Goal: Information Seeking & Learning: Check status

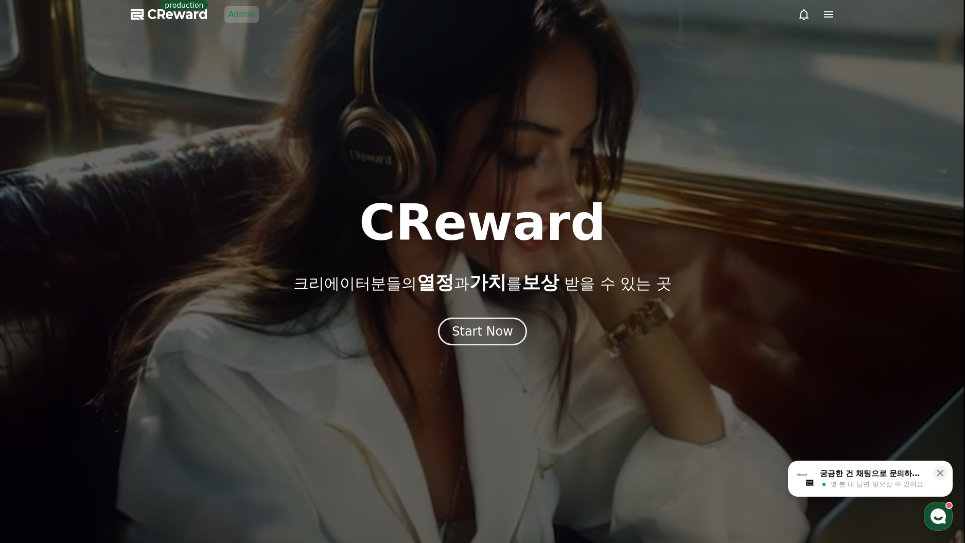
click at [247, 16] on link "Admin" at bounding box center [241, 14] width 34 height 16
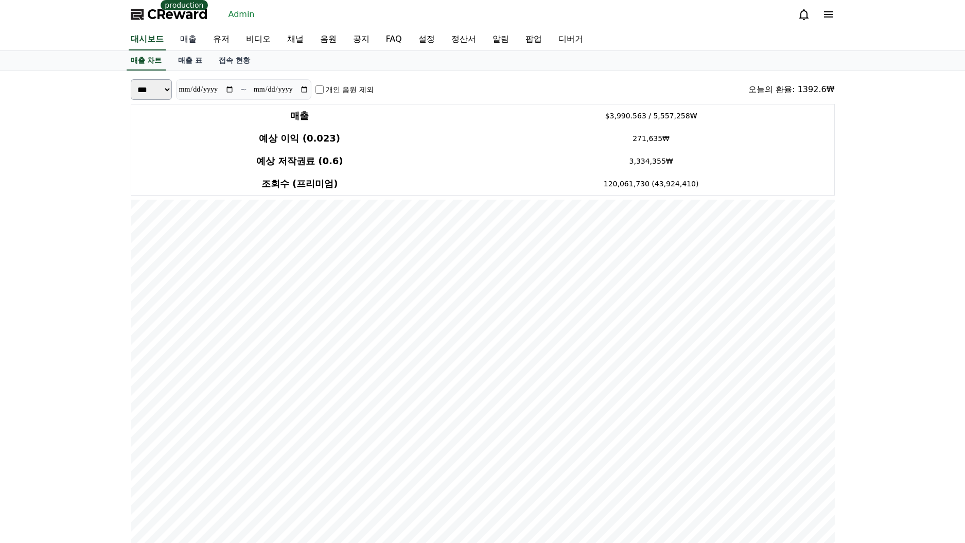
click at [176, 40] on link "매출" at bounding box center [188, 40] width 33 height 22
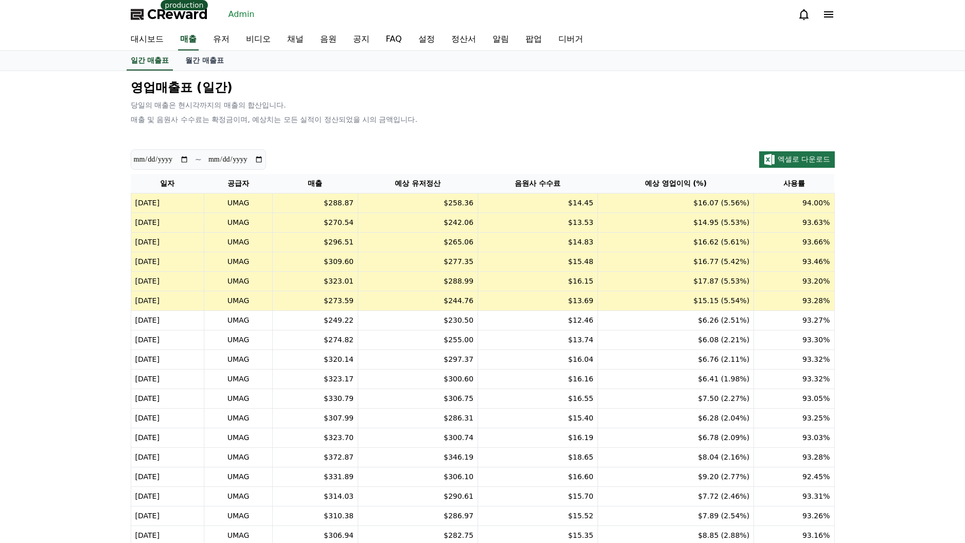
click at [344, 97] on div "영업매출표 (일간) 당일의 매출은 현시각까지의 매출의 합산입니다. 매출 및 음원사 수수료는 확정금이며, 예상치는 모든 실적이 정산되었을 시의 …" at bounding box center [483, 102] width 712 height 54
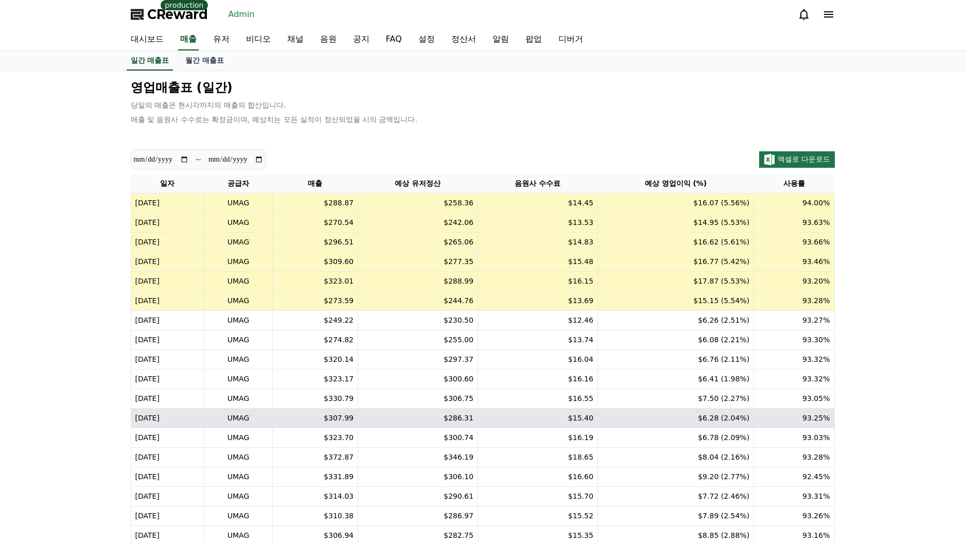
scroll to position [165, 0]
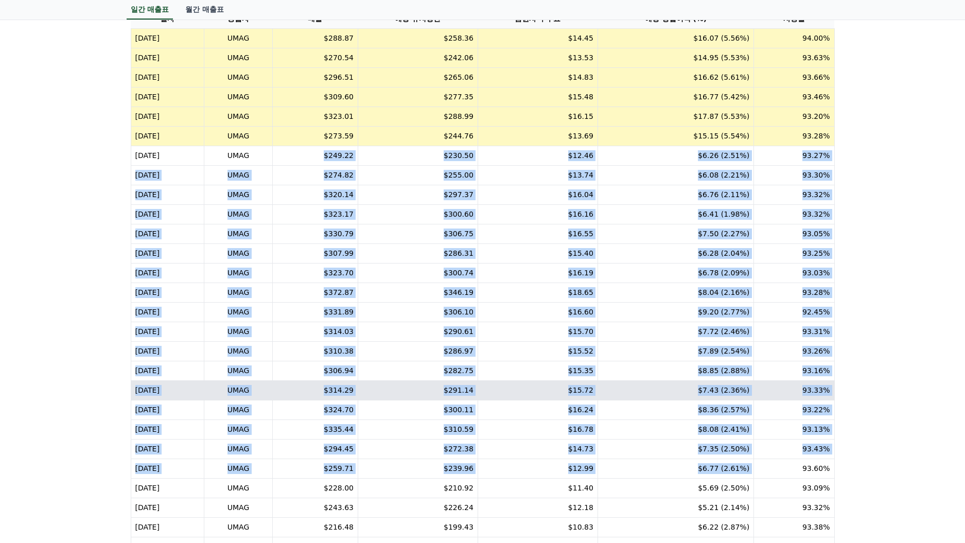
drag, startPoint x: 322, startPoint y: 156, endPoint x: 721, endPoint y: 399, distance: 467.5
click at [761, 462] on table "일자 공급자 매출 예상 유저정산 음원사 수수료 예상 영업이익 (%) 사용률 [DATE] UMAG $288.87 $258.36 $14.45 $1…" at bounding box center [483, 292] width 704 height 567
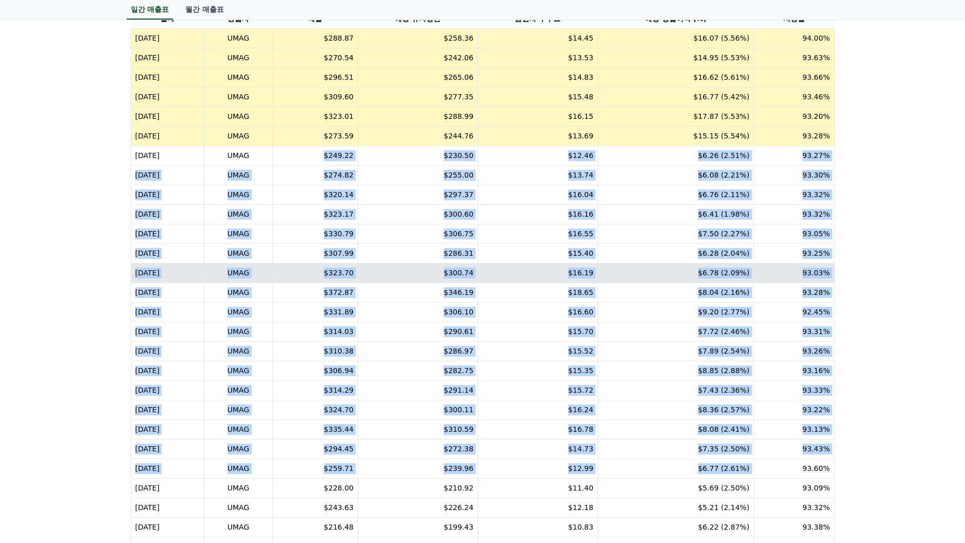
scroll to position [92, 0]
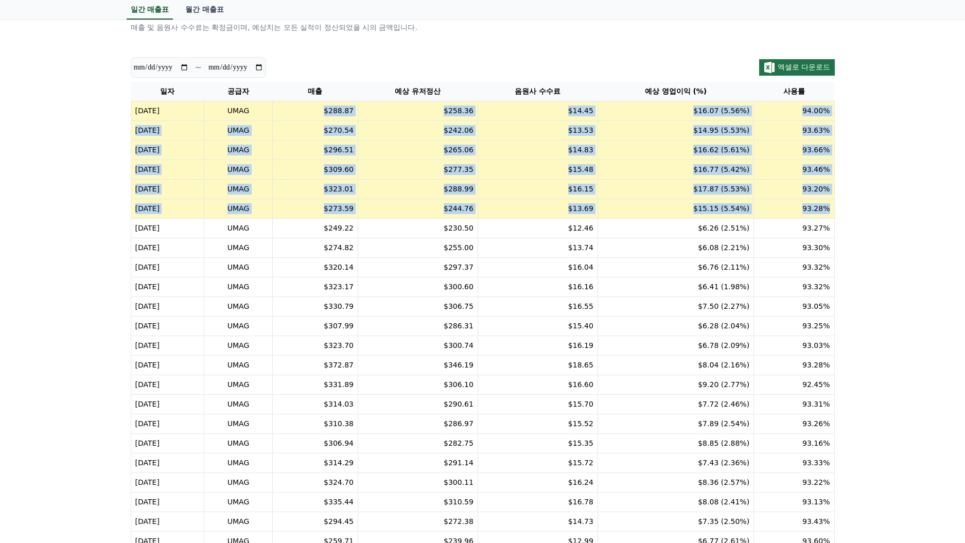
drag, startPoint x: 364, startPoint y: 121, endPoint x: 828, endPoint y: 208, distance: 472.2
click at [828, 208] on table "일자 공급자 매출 예상 유저정산 음원사 수수료 예상 영업이익 (%) 사용률 [DATE] UMAG $288.87 $258.36 $14.45 $1…" at bounding box center [483, 365] width 704 height 567
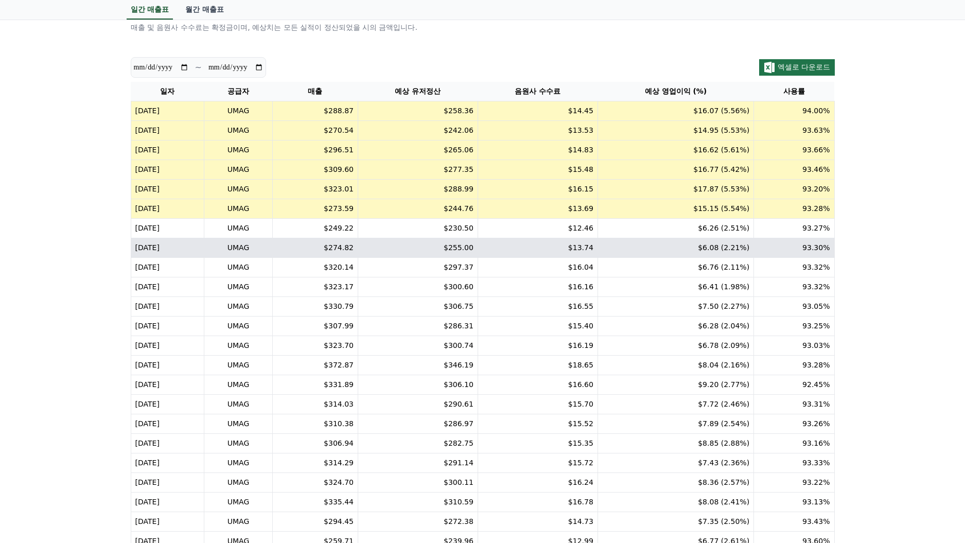
click at [723, 242] on td "$6.08 (2.21%)" at bounding box center [675, 248] width 156 height 20
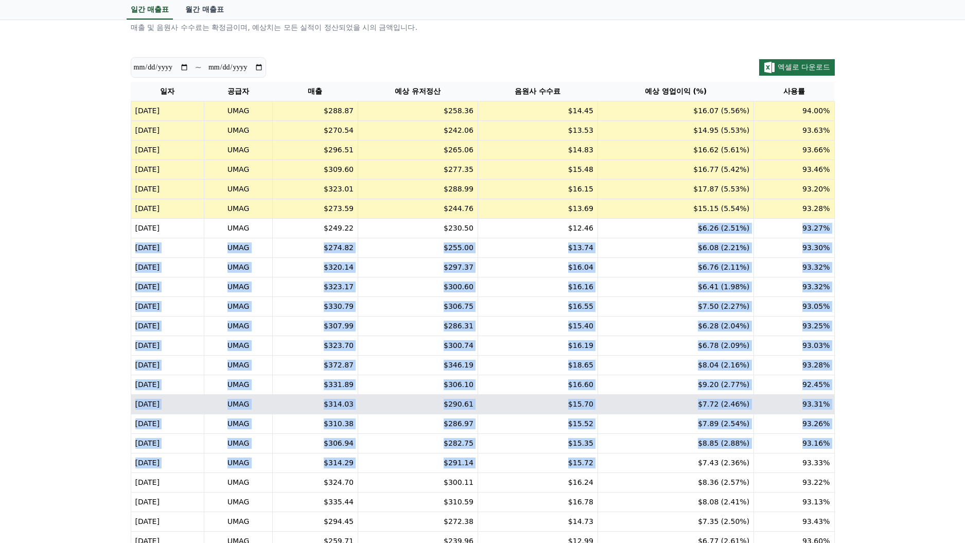
drag, startPoint x: 680, startPoint y: 234, endPoint x: 738, endPoint y: 406, distance: 181.3
click at [741, 455] on table "일자 공급자 매출 예상 유저정산 음원사 수수료 예상 영업이익 (%) 사용률 [DATE] UMAG $288.87 $258.36 $14.45 $1…" at bounding box center [483, 365] width 704 height 567
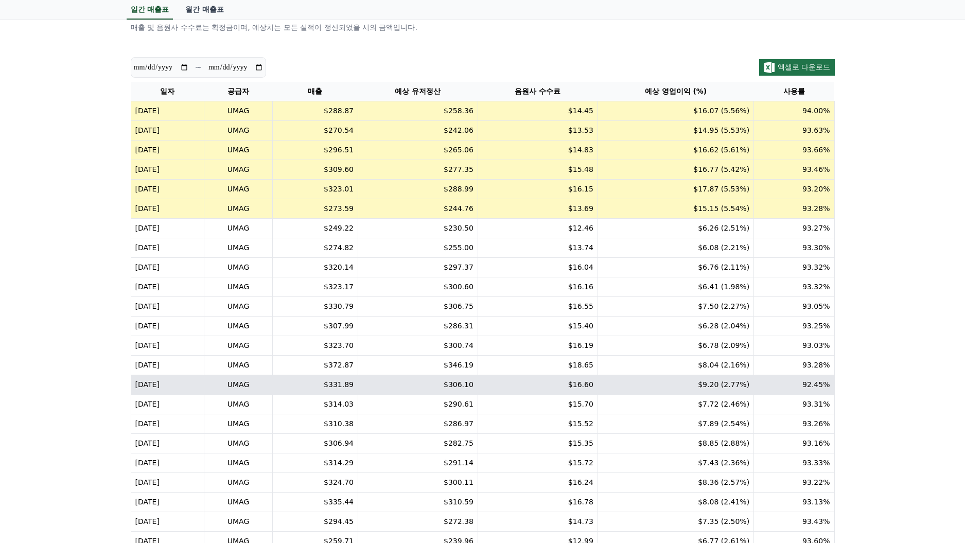
click at [736, 388] on td "$9.20 (2.77%)" at bounding box center [675, 385] width 156 height 20
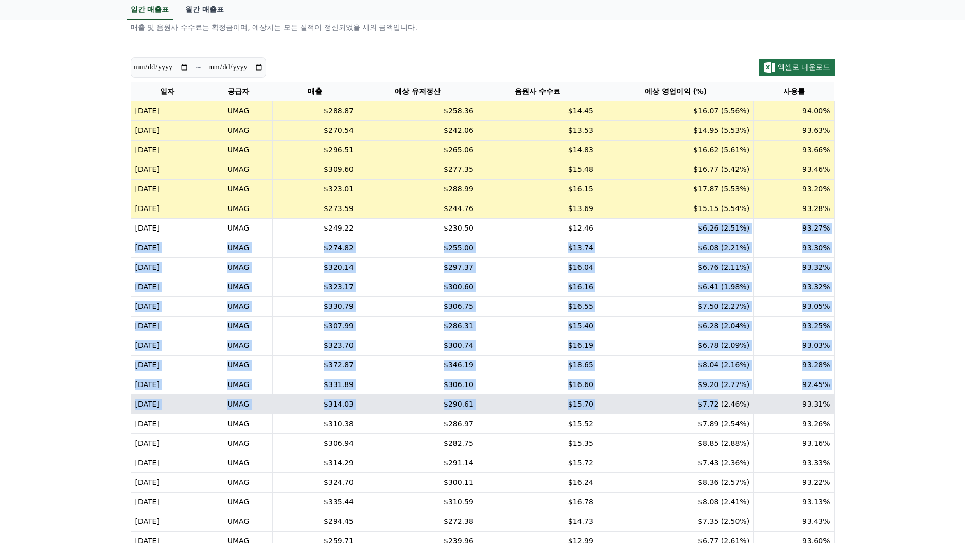
drag, startPoint x: 704, startPoint y: 223, endPoint x: 720, endPoint y: 404, distance: 181.3
click at [720, 404] on table "일자 공급자 매출 예상 유저정산 음원사 수수료 예상 영업이익 (%) 사용률 [DATE] UMAG $288.87 $258.36 $14.45 $1…" at bounding box center [483, 365] width 704 height 567
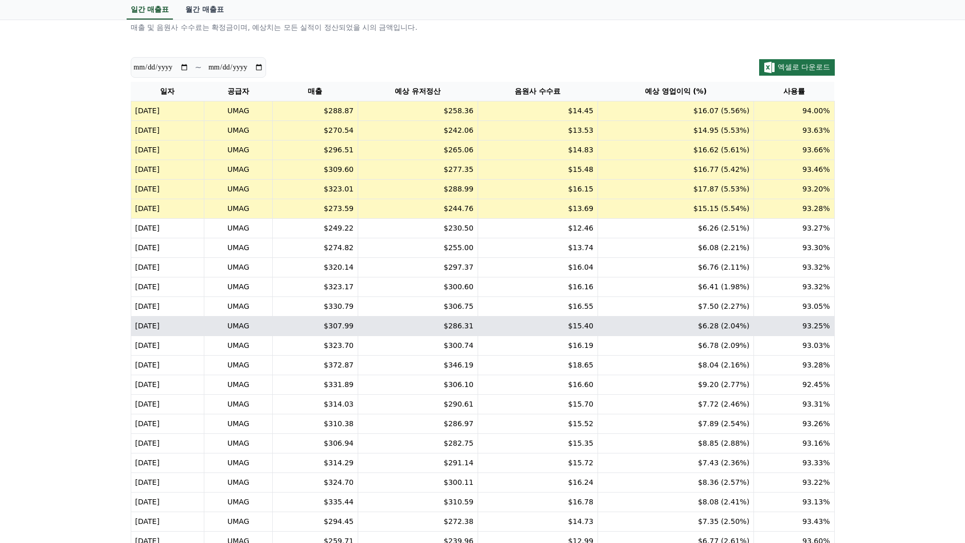
drag, startPoint x: 717, startPoint y: 335, endPoint x: 711, endPoint y: 331, distance: 7.4
click at [717, 336] on td "$6.78 (2.09%)" at bounding box center [675, 346] width 156 height 20
drag, startPoint x: 702, startPoint y: 325, endPoint x: 750, endPoint y: 332, distance: 48.4
click at [747, 331] on td "$6.28 (2.04%)" at bounding box center [675, 326] width 156 height 20
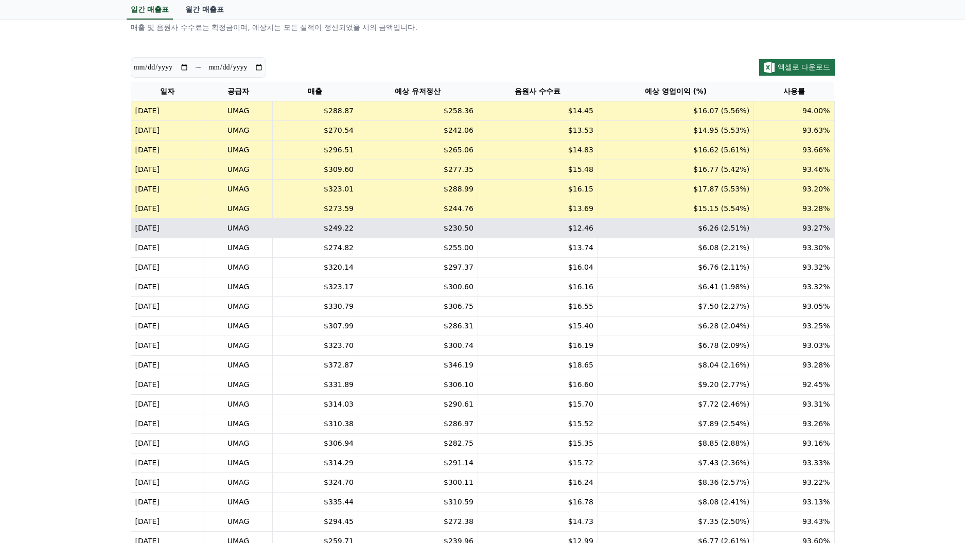
drag, startPoint x: 708, startPoint y: 239, endPoint x: 708, endPoint y: 225, distance: 13.9
click at [708, 239] on td "$6.08 (2.21%)" at bounding box center [675, 248] width 156 height 20
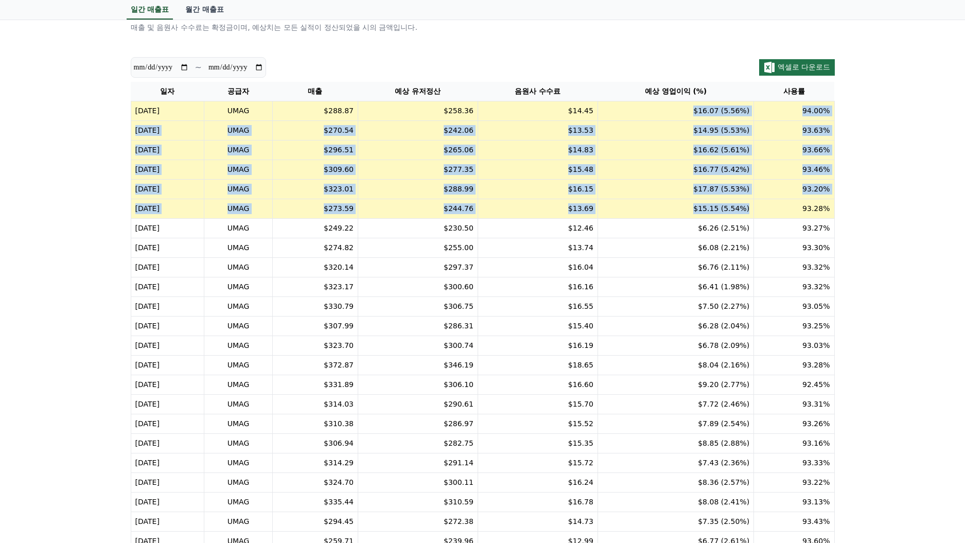
drag, startPoint x: 697, startPoint y: 114, endPoint x: 751, endPoint y: 214, distance: 113.7
click at [751, 214] on table "일자 공급자 매출 예상 유저정산 음원사 수수료 예상 영업이익 (%) 사용률 [DATE] UMAG $288.87 $258.36 $14.45 $1…" at bounding box center [483, 365] width 704 height 567
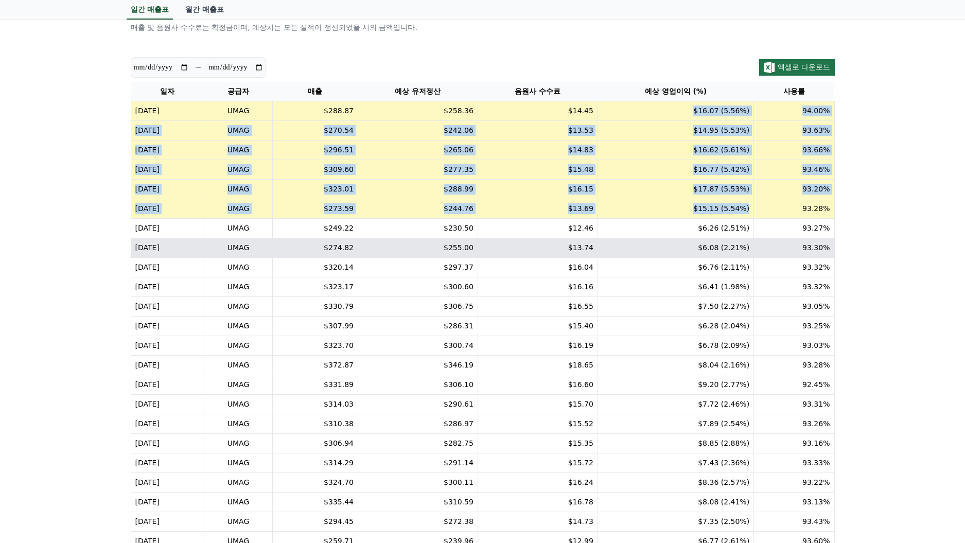
scroll to position [220, 0]
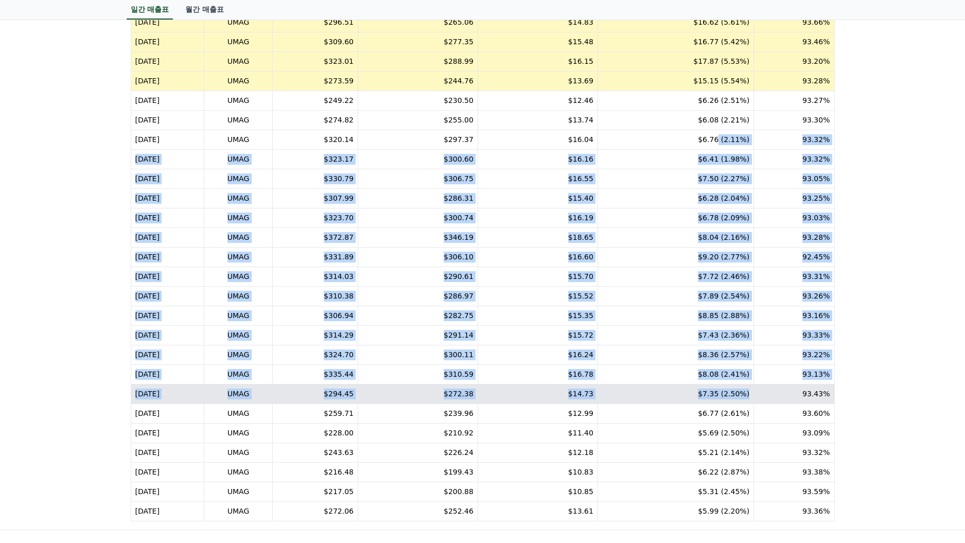
drag, startPoint x: 723, startPoint y: 153, endPoint x: 753, endPoint y: 394, distance: 242.1
click at [753, 393] on table "일자 공급자 매출 예상 유저정산 음원사 수수료 예상 영업이익 (%) 사용률 [DATE] UMAG $288.87 $258.36 $14.45 $1…" at bounding box center [483, 237] width 704 height 567
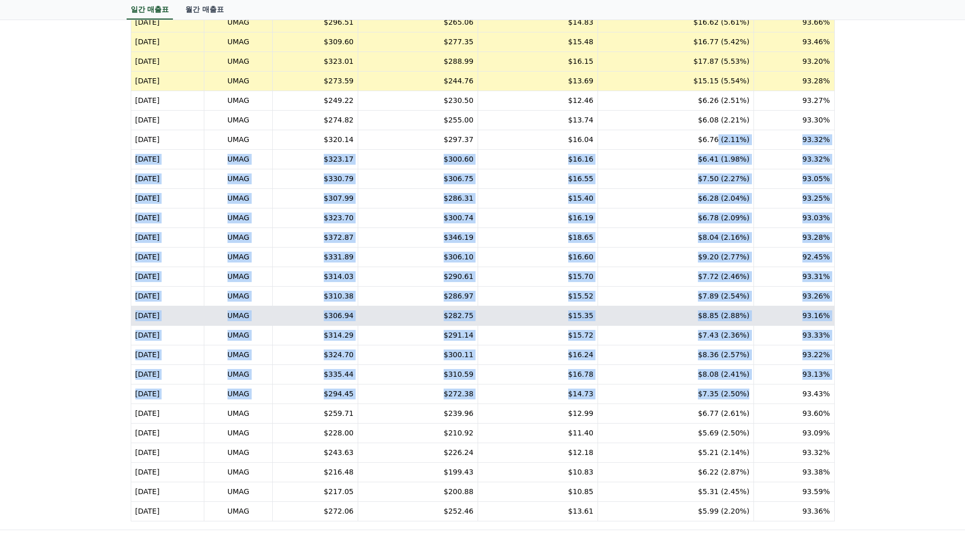
scroll to position [92, 0]
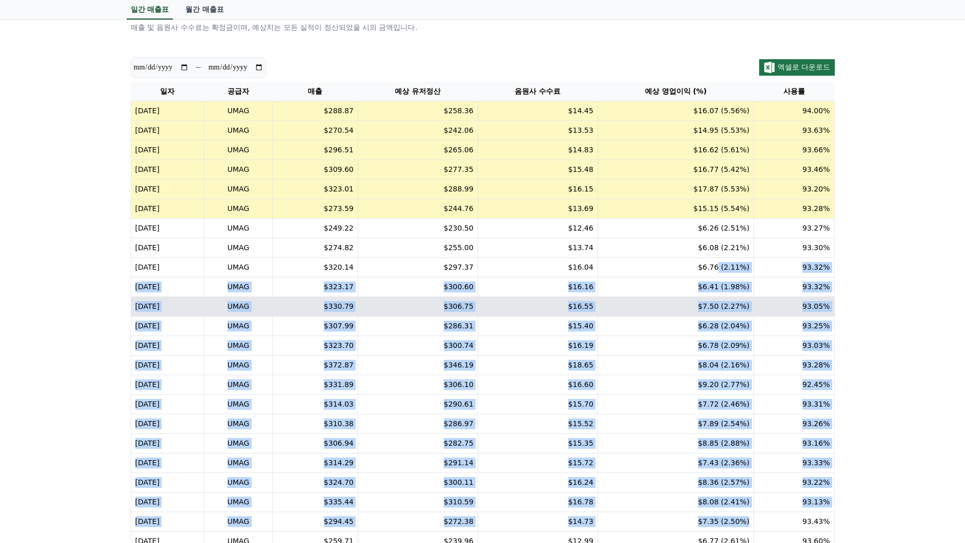
click at [733, 312] on td "$7.50 (2.27%)" at bounding box center [675, 307] width 156 height 20
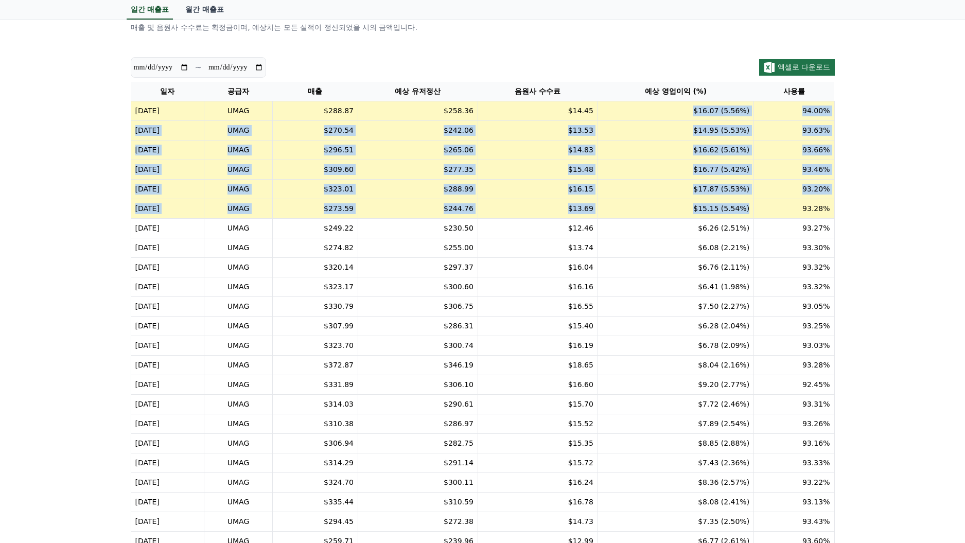
drag, startPoint x: 698, startPoint y: 108, endPoint x: 751, endPoint y: 209, distance: 115.1
click at [751, 209] on table "일자 공급자 매출 예상 유저정산 음원사 수수료 예상 영업이익 (%) 사용률 [DATE] UMAG $288.87 $258.36 $14.45 $1…" at bounding box center [483, 365] width 704 height 567
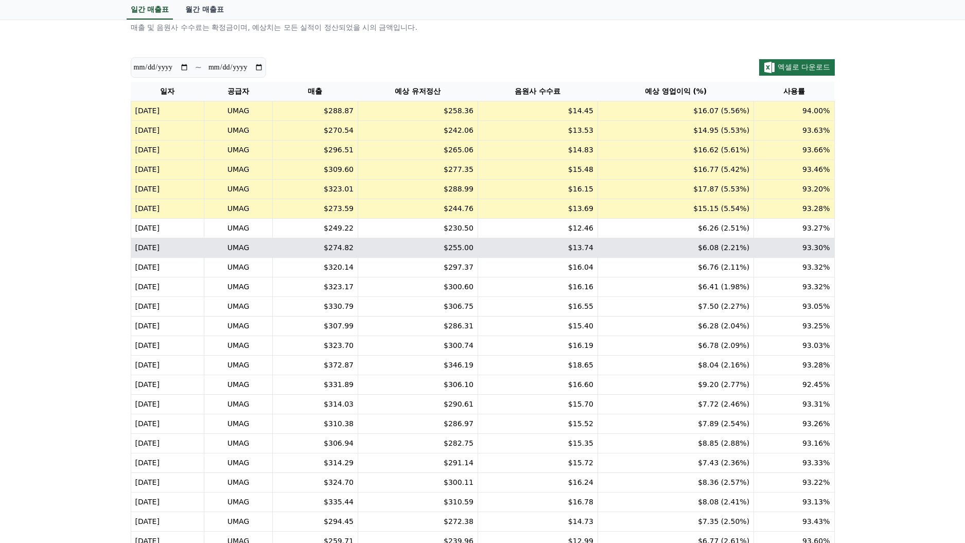
click at [753, 248] on td "$6.08 (2.21%)" at bounding box center [675, 248] width 156 height 20
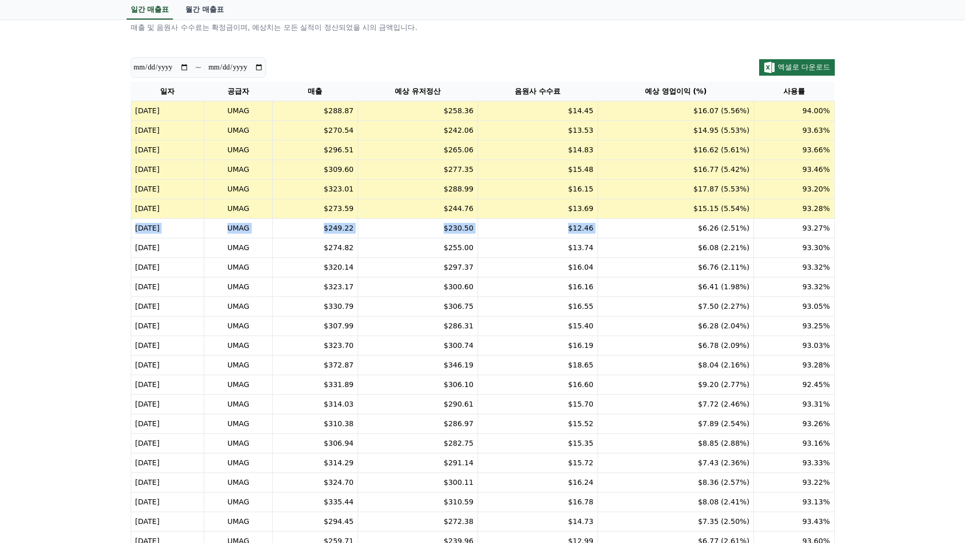
drag, startPoint x: 702, startPoint y: 225, endPoint x: 794, endPoint y: 215, distance: 92.7
click at [794, 215] on table "일자 공급자 매출 예상 유저정산 음원사 수수료 예상 영업이익 (%) 사용률 [DATE] UMAG $288.87 $258.36 $14.45 $1…" at bounding box center [483, 365] width 704 height 567
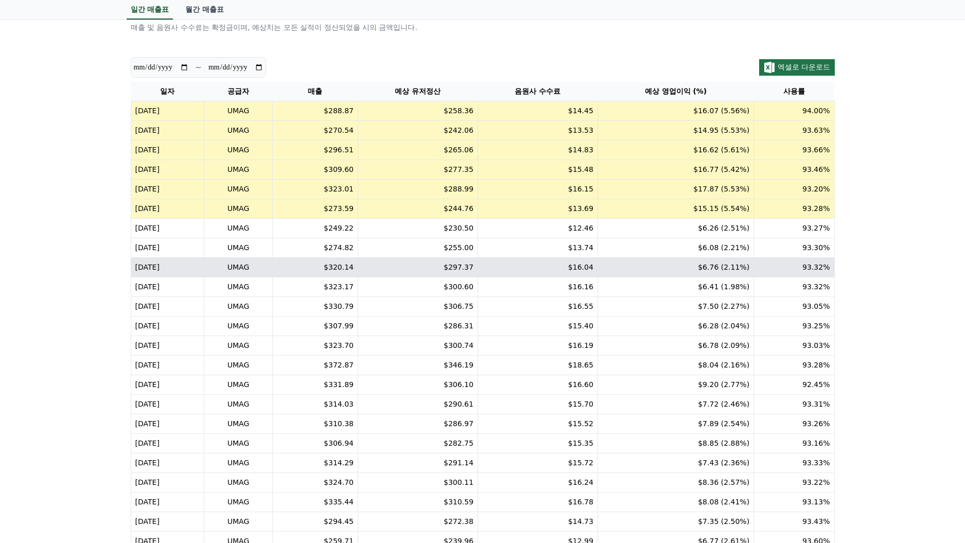
click at [758, 264] on td "93.32%" at bounding box center [794, 268] width 80 height 20
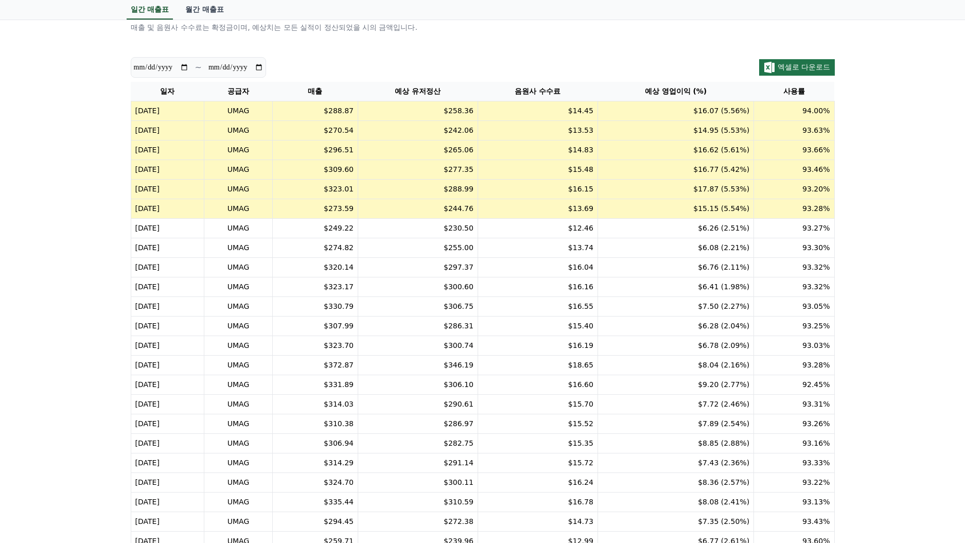
scroll to position [0, 0]
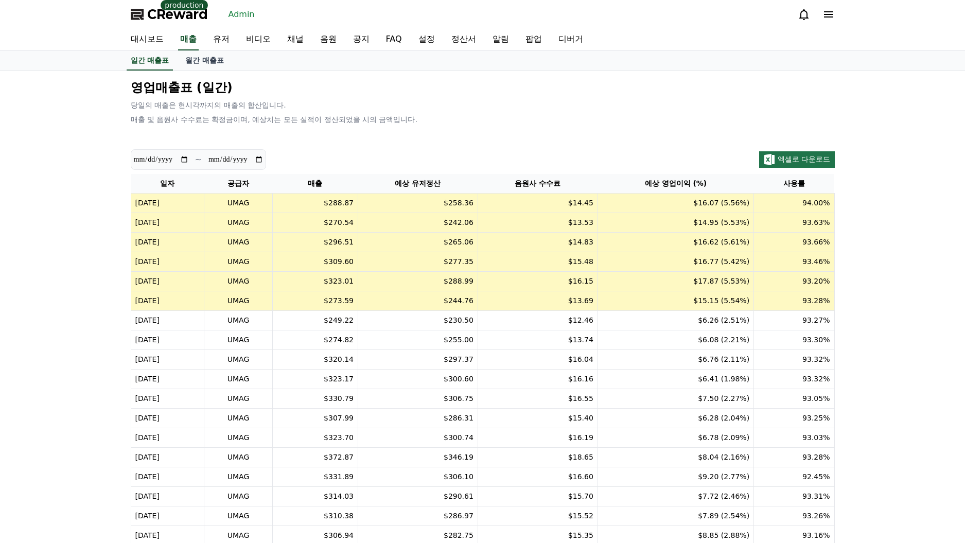
drag, startPoint x: 679, startPoint y: 284, endPoint x: 682, endPoint y: 278, distance: 6.2
click at [679, 283] on td "$17.87 (5.53%)" at bounding box center [675, 282] width 156 height 20
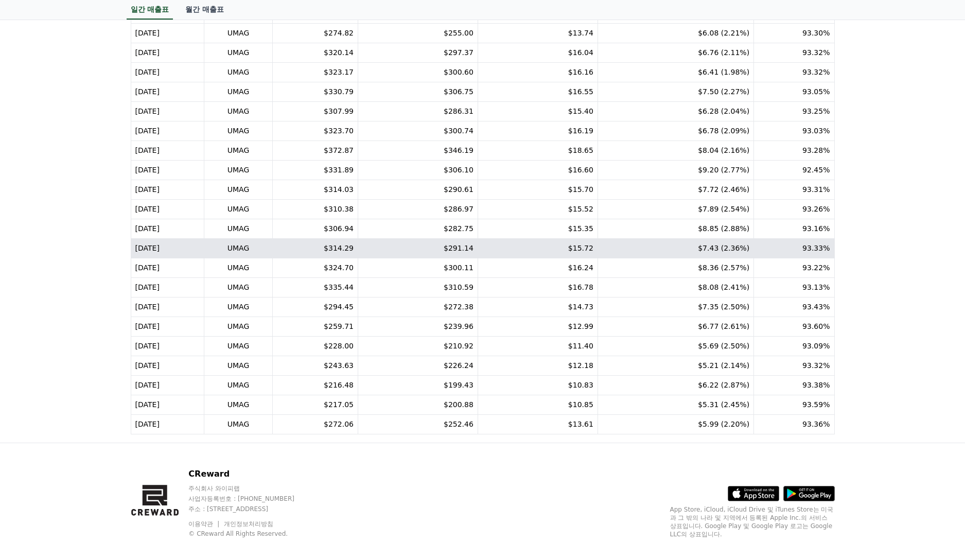
click at [683, 251] on td "$7.43 (2.36%)" at bounding box center [675, 249] width 156 height 20
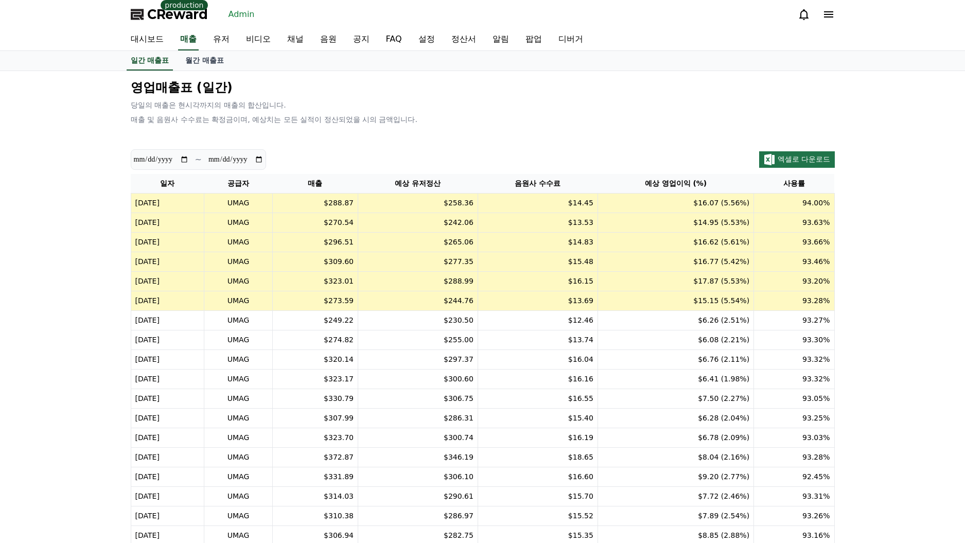
drag, startPoint x: 530, startPoint y: 291, endPoint x: 537, endPoint y: 289, distance: 7.0
click at [530, 291] on td "$13.69" at bounding box center [538, 301] width 120 height 20
